Goal: Check status: Check status

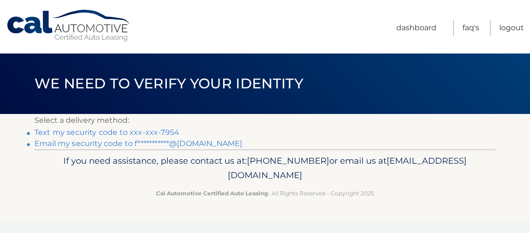
click at [133, 129] on link "Text my security code to xxx-xxx-7954" at bounding box center [106, 132] width 145 height 9
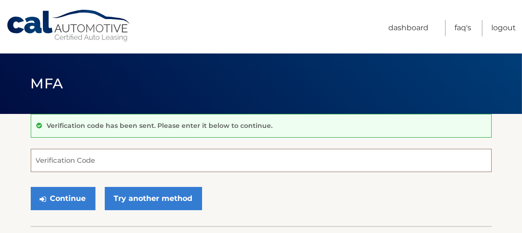
click at [122, 163] on input "Verification Code" at bounding box center [261, 160] width 461 height 23
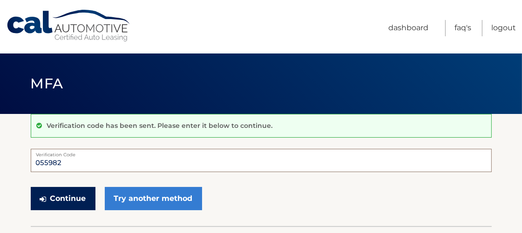
type input "055982"
click at [82, 205] on button "Continue" at bounding box center [63, 198] width 65 height 23
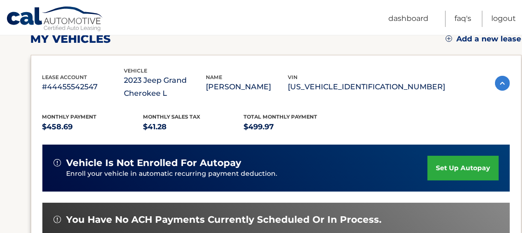
scroll to position [310, 0]
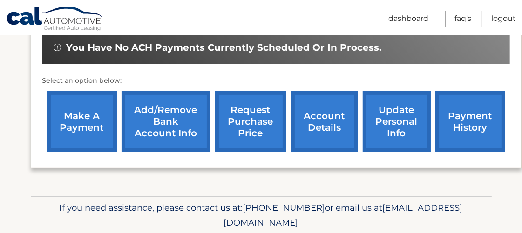
click at [309, 132] on link "account details" at bounding box center [324, 121] width 67 height 61
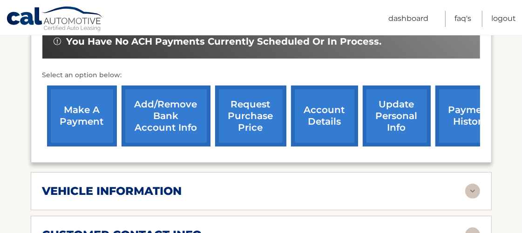
scroll to position [345, 0]
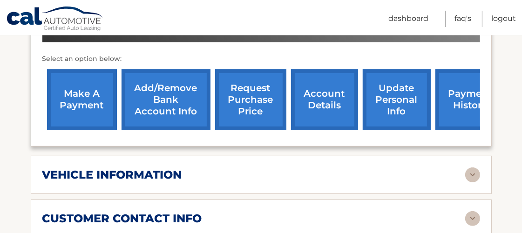
click at [465, 105] on link "payment history" at bounding box center [470, 99] width 70 height 61
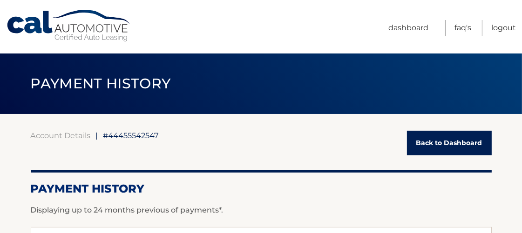
click at [50, 19] on link "Cal Automotive" at bounding box center [69, 25] width 126 height 33
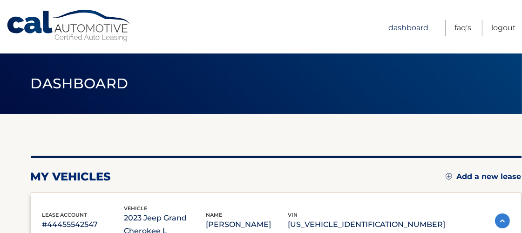
click at [406, 28] on link "Dashboard" at bounding box center [408, 28] width 40 height 16
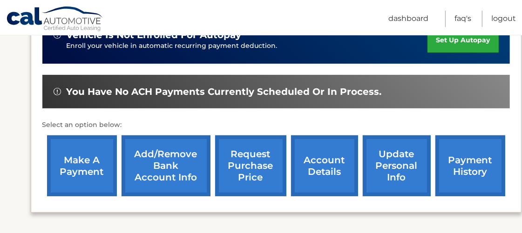
scroll to position [276, 0]
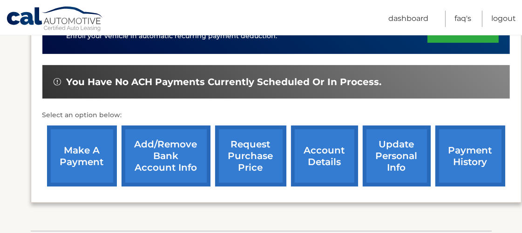
click at [313, 153] on link "account details" at bounding box center [324, 156] width 67 height 61
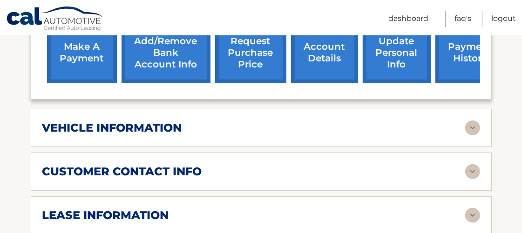
scroll to position [448, 0]
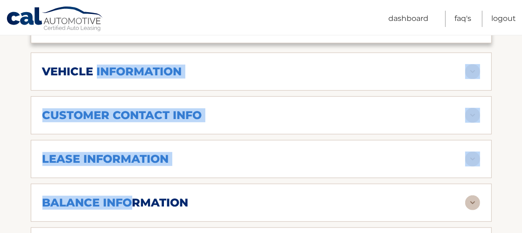
drag, startPoint x: 95, startPoint y: 69, endPoint x: 127, endPoint y: 200, distance: 134.9
click at [127, 200] on div "lease account #44455542547 vehicle 2023 Jeep Grand Cherokee L name [PERSON_NAME…" at bounding box center [261, 34] width 461 height 554
click at [132, 158] on h2 "lease information" at bounding box center [105, 159] width 127 height 14
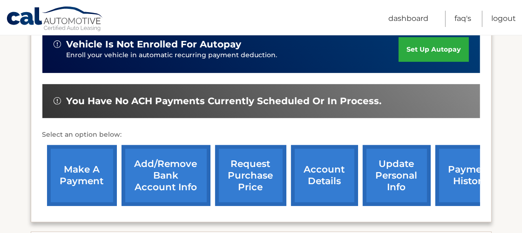
scroll to position [310, 0]
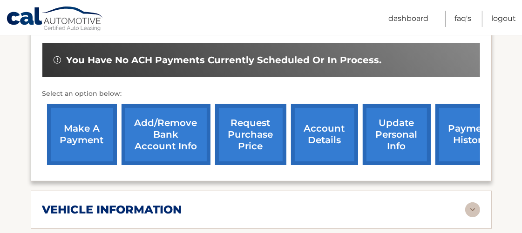
click at [320, 140] on link "account details" at bounding box center [324, 134] width 67 height 61
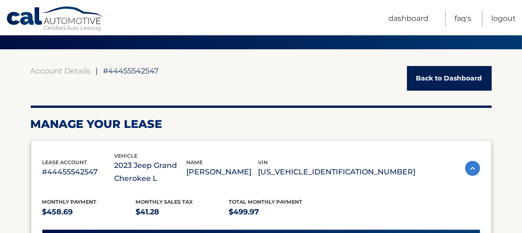
scroll to position [138, 0]
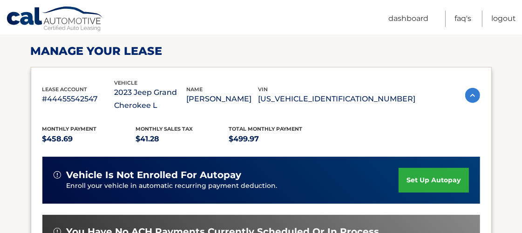
click at [473, 96] on img at bounding box center [472, 95] width 15 height 15
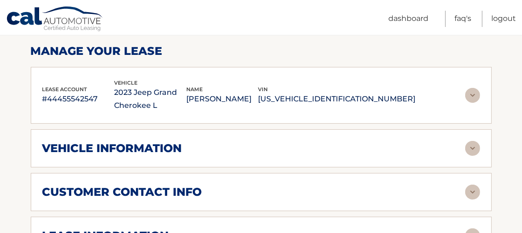
click at [473, 96] on img at bounding box center [472, 95] width 15 height 15
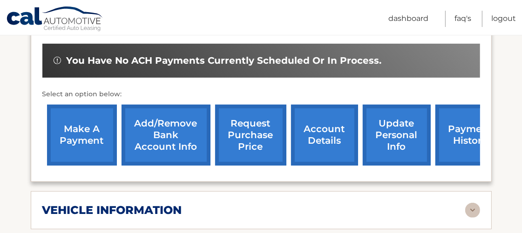
scroll to position [310, 0]
